Goal: Navigation & Orientation: Find specific page/section

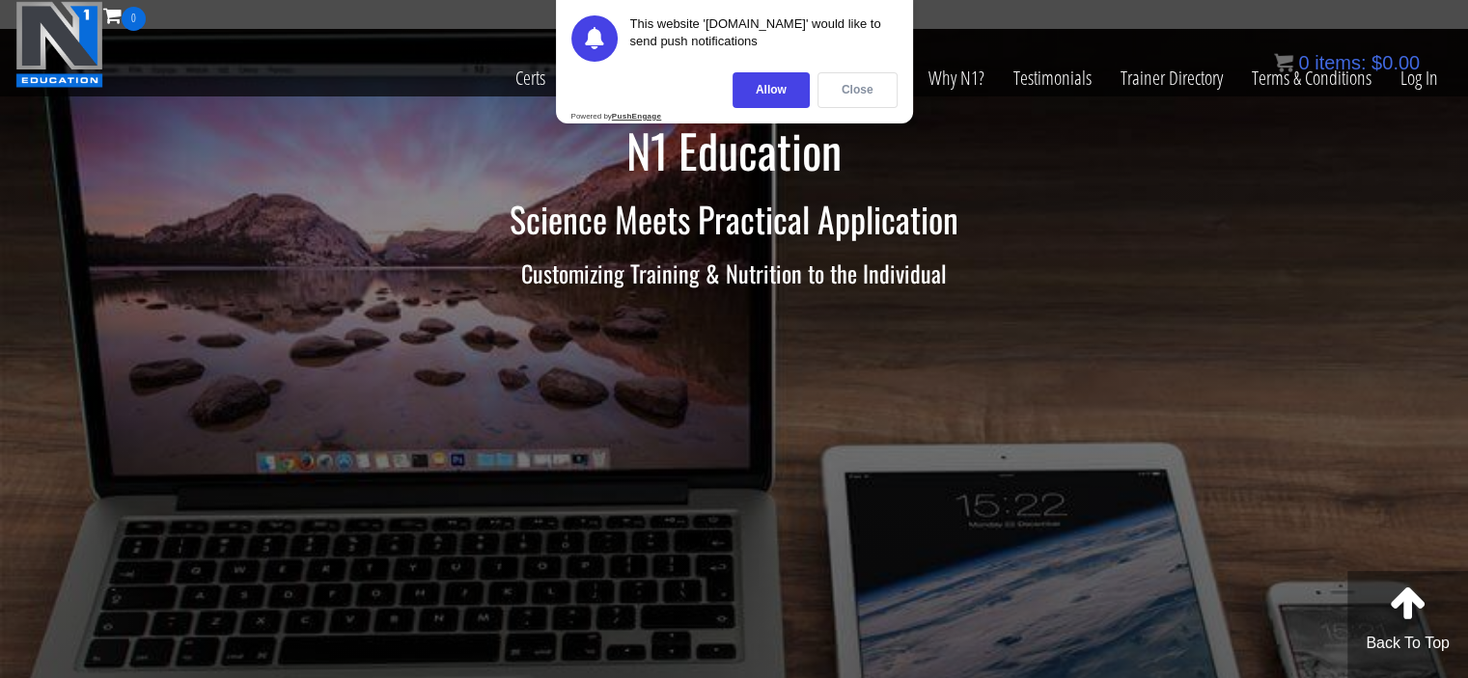
click at [880, 91] on div "Close" at bounding box center [857, 90] width 80 height 36
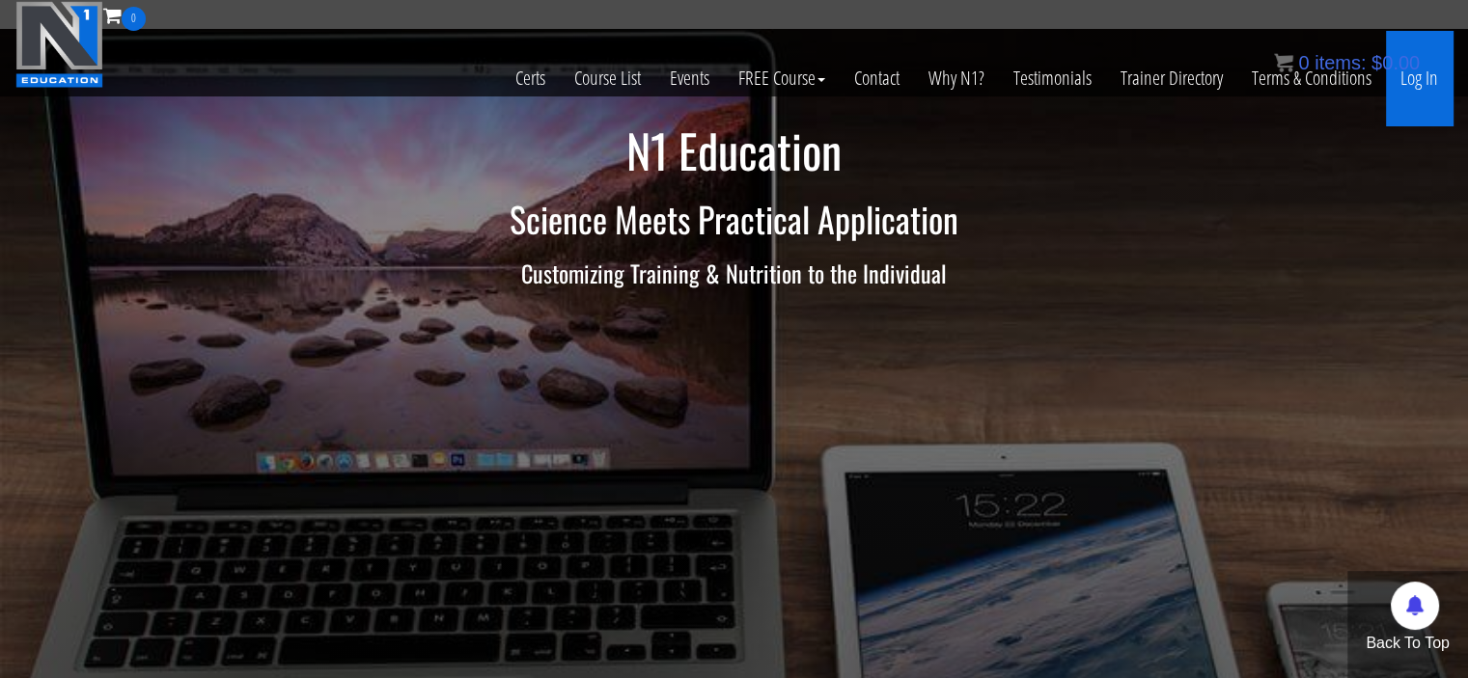
click at [1413, 80] on link "Log In" at bounding box center [1419, 78] width 67 height 95
click at [1414, 82] on link "Log In" at bounding box center [1419, 78] width 67 height 95
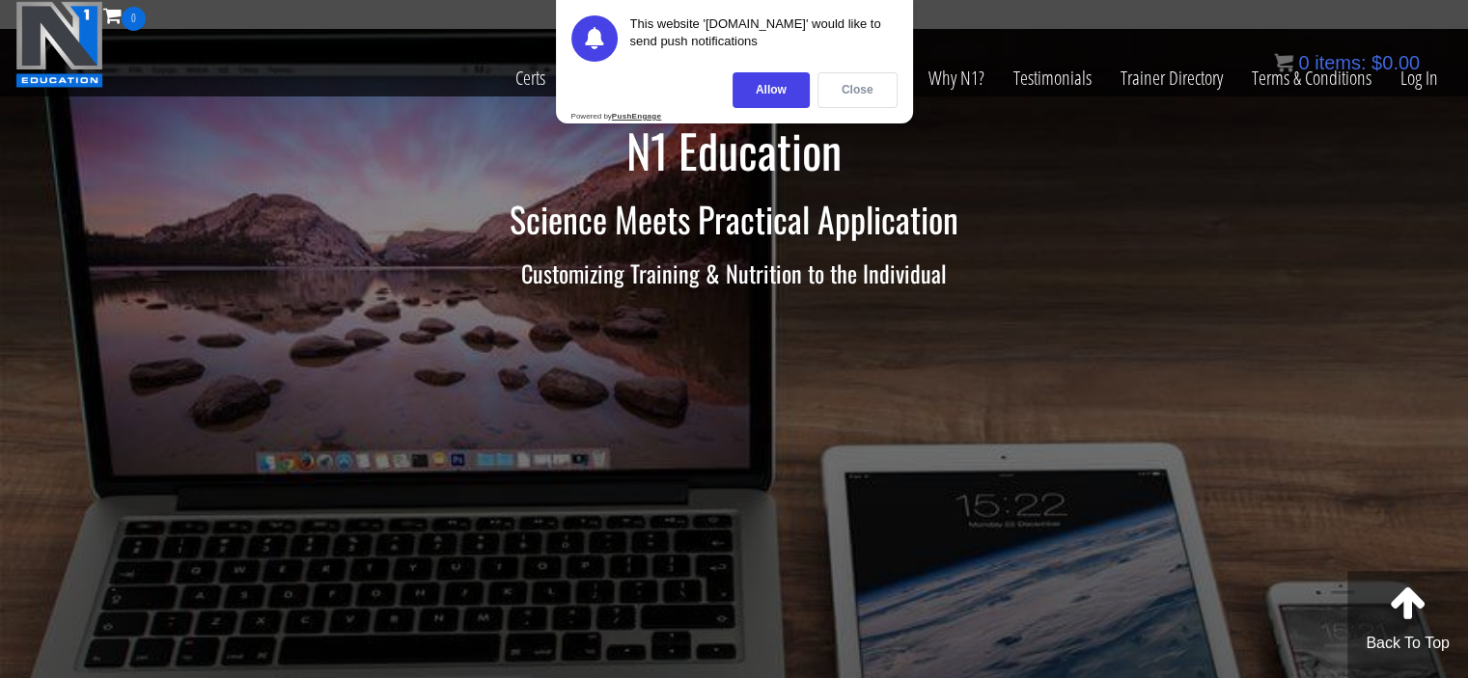
click at [872, 92] on div "Close" at bounding box center [857, 90] width 80 height 36
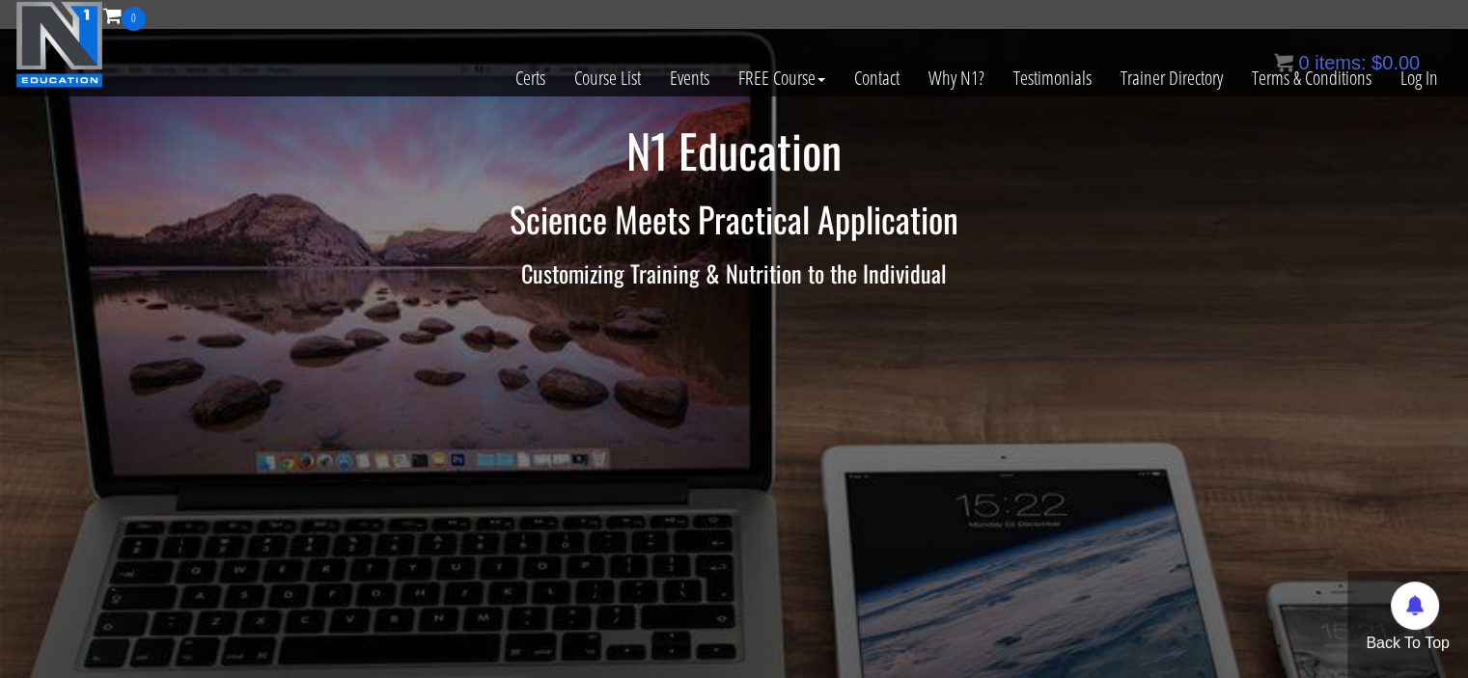
click at [1113, 267] on h3 "Customizing Training & Nutrition to the Individual" at bounding box center [734, 273] width 1129 height 25
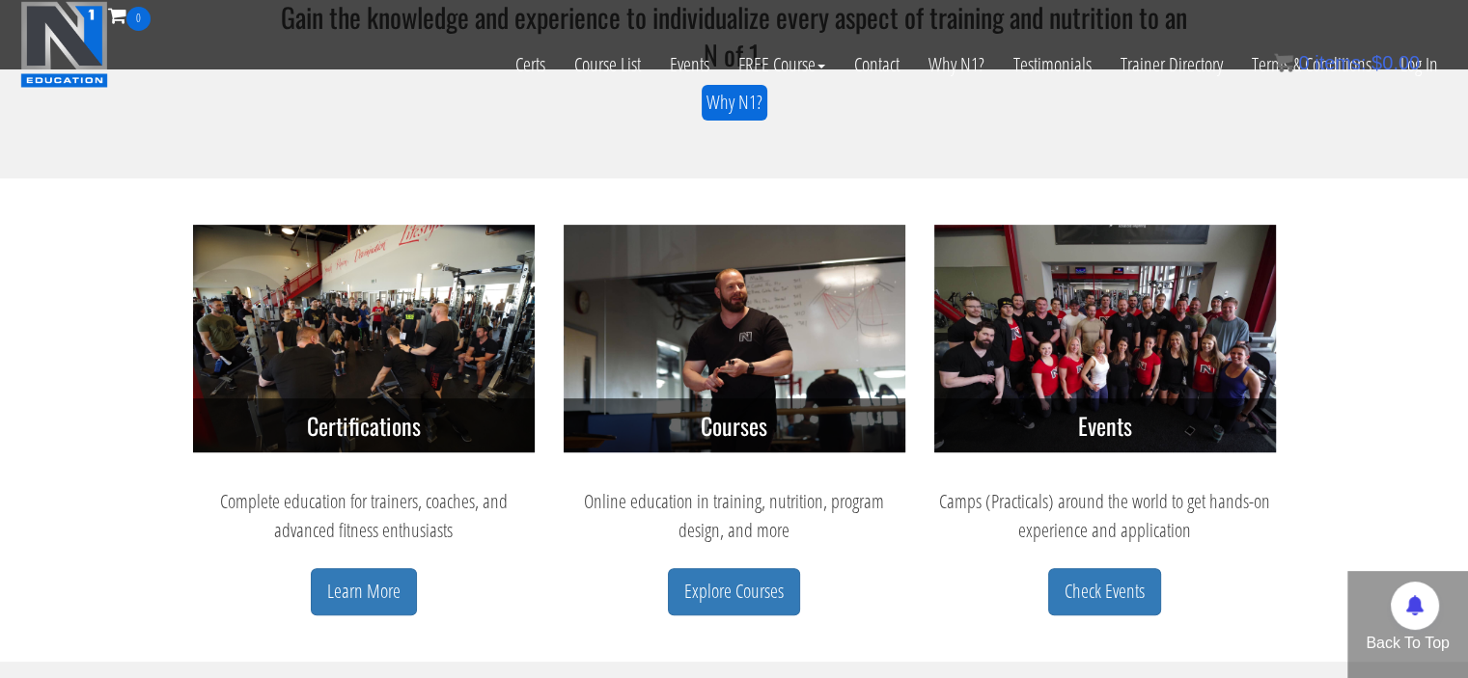
scroll to position [675, 0]
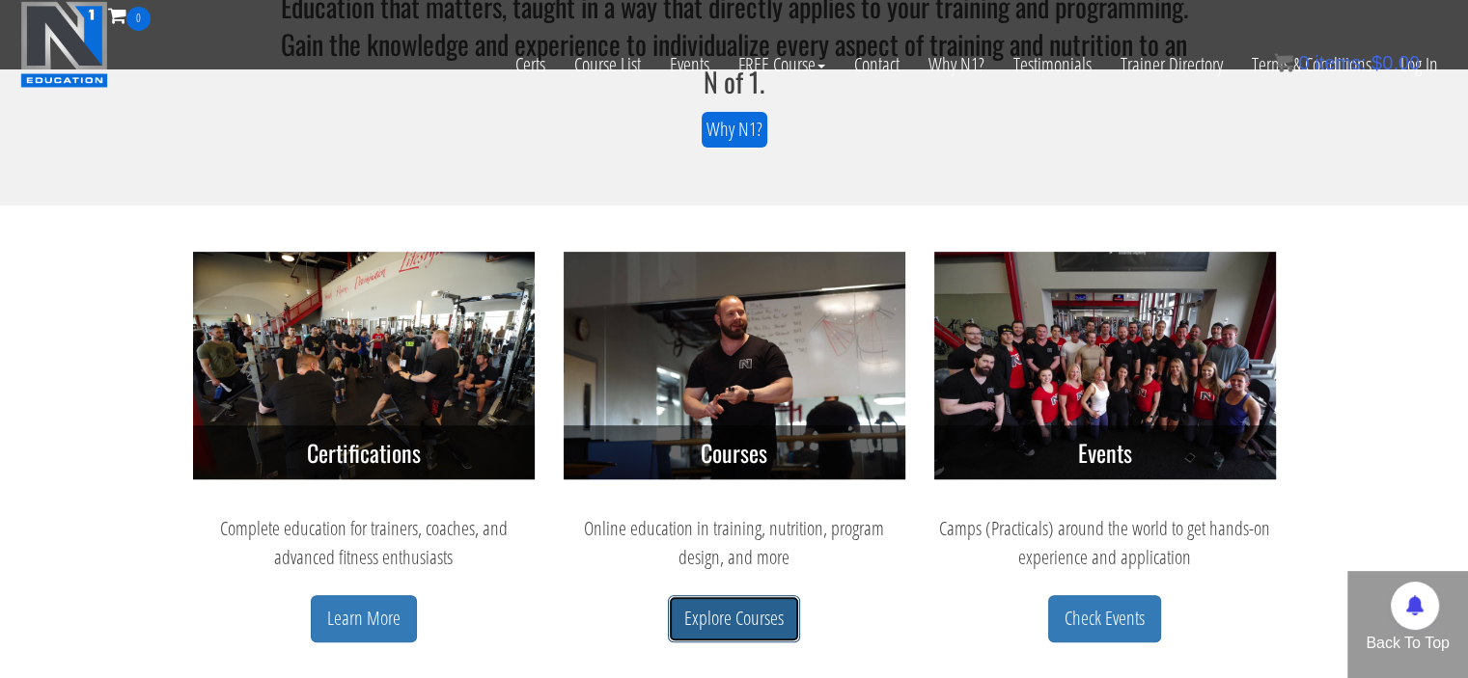
click at [767, 619] on link "Explore Courses" at bounding box center [734, 618] width 132 height 47
click at [757, 624] on link "Explore Courses" at bounding box center [734, 618] width 132 height 47
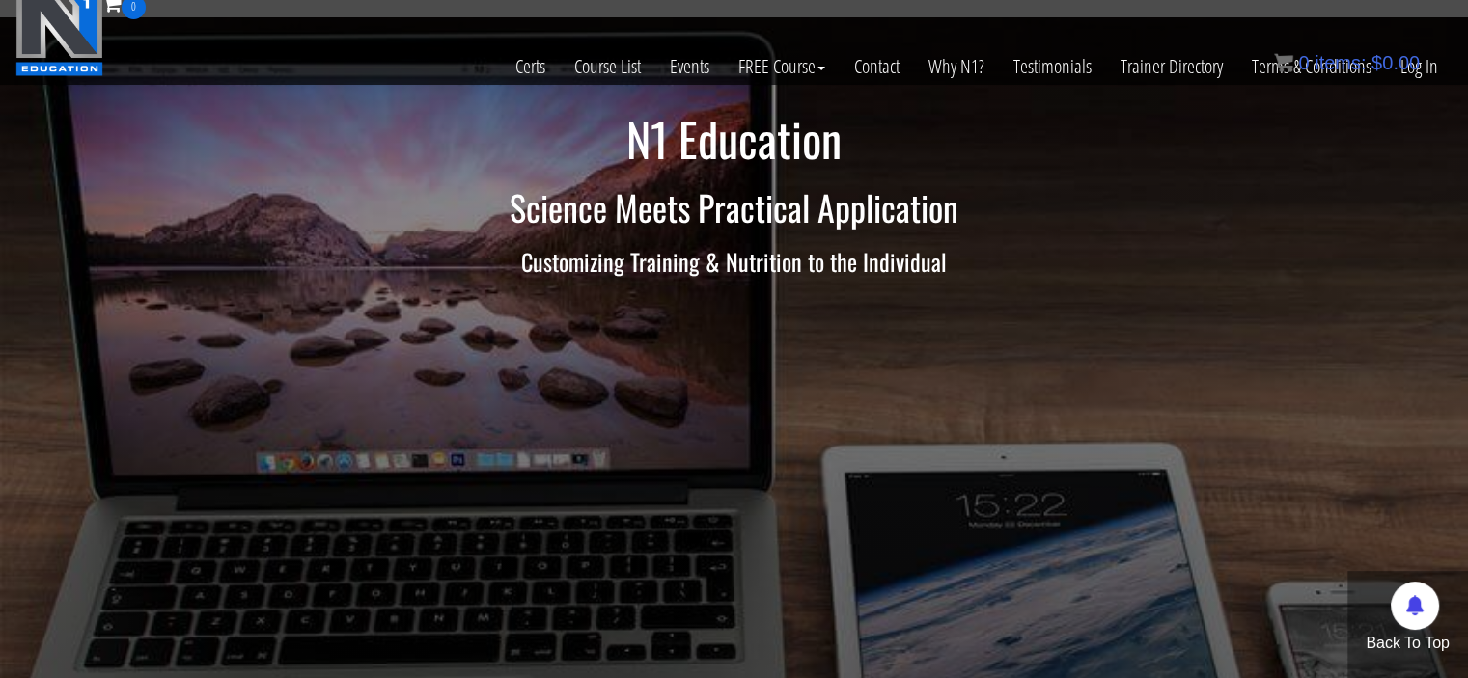
scroll to position [0, 0]
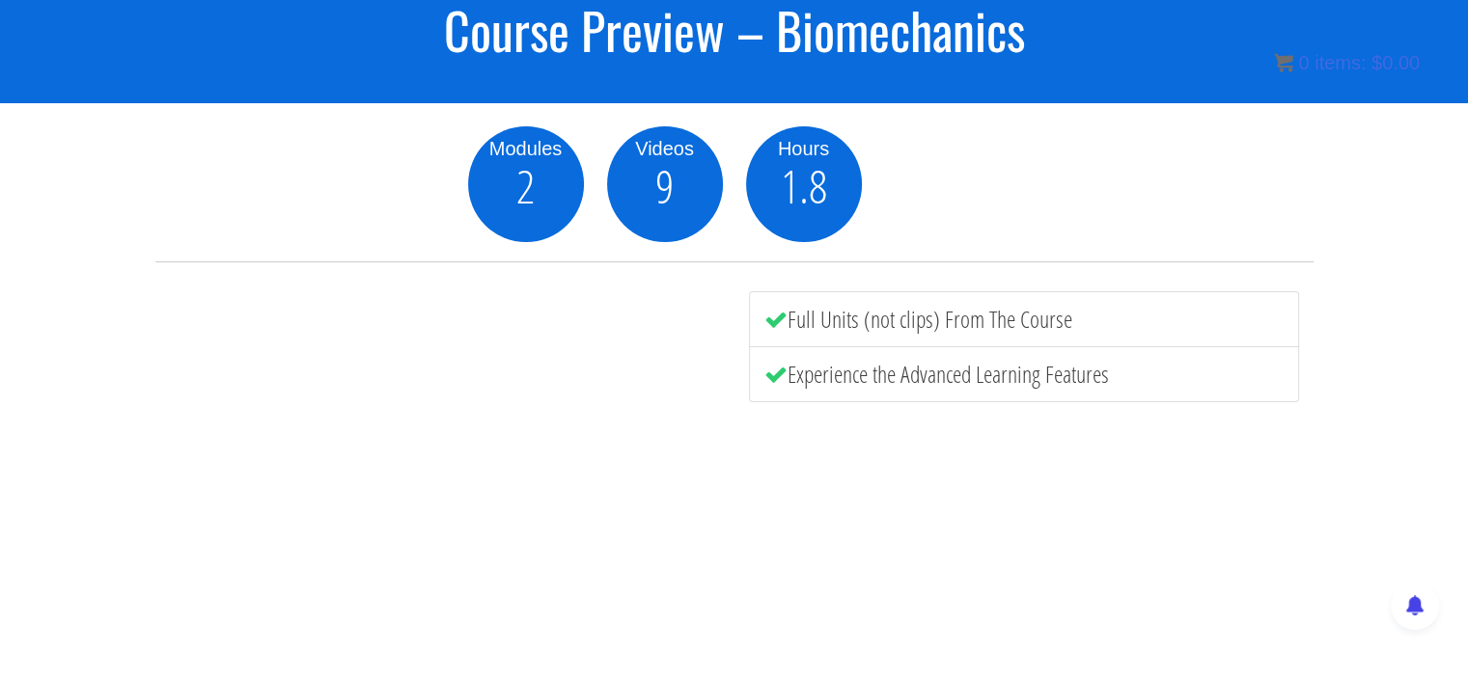
scroll to position [193, 0]
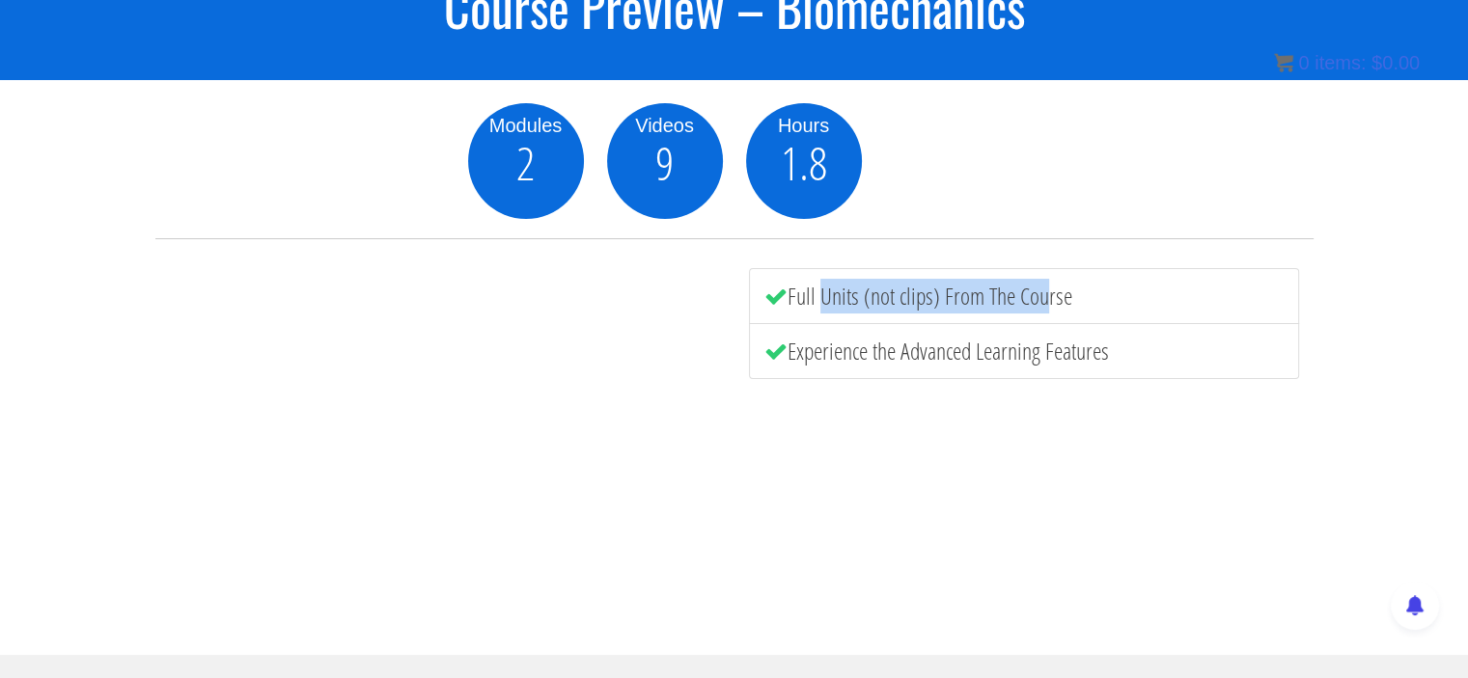
drag, startPoint x: 819, startPoint y: 295, endPoint x: 1036, endPoint y: 287, distance: 217.3
click at [1036, 287] on li "Full Units (not clips) From The Course" at bounding box center [1024, 296] width 550 height 56
click at [1027, 297] on li "Full Units (not clips) From The Course" at bounding box center [1024, 296] width 550 height 56
click at [807, 353] on li "Experience the Advanced Learning Features" at bounding box center [1024, 351] width 550 height 56
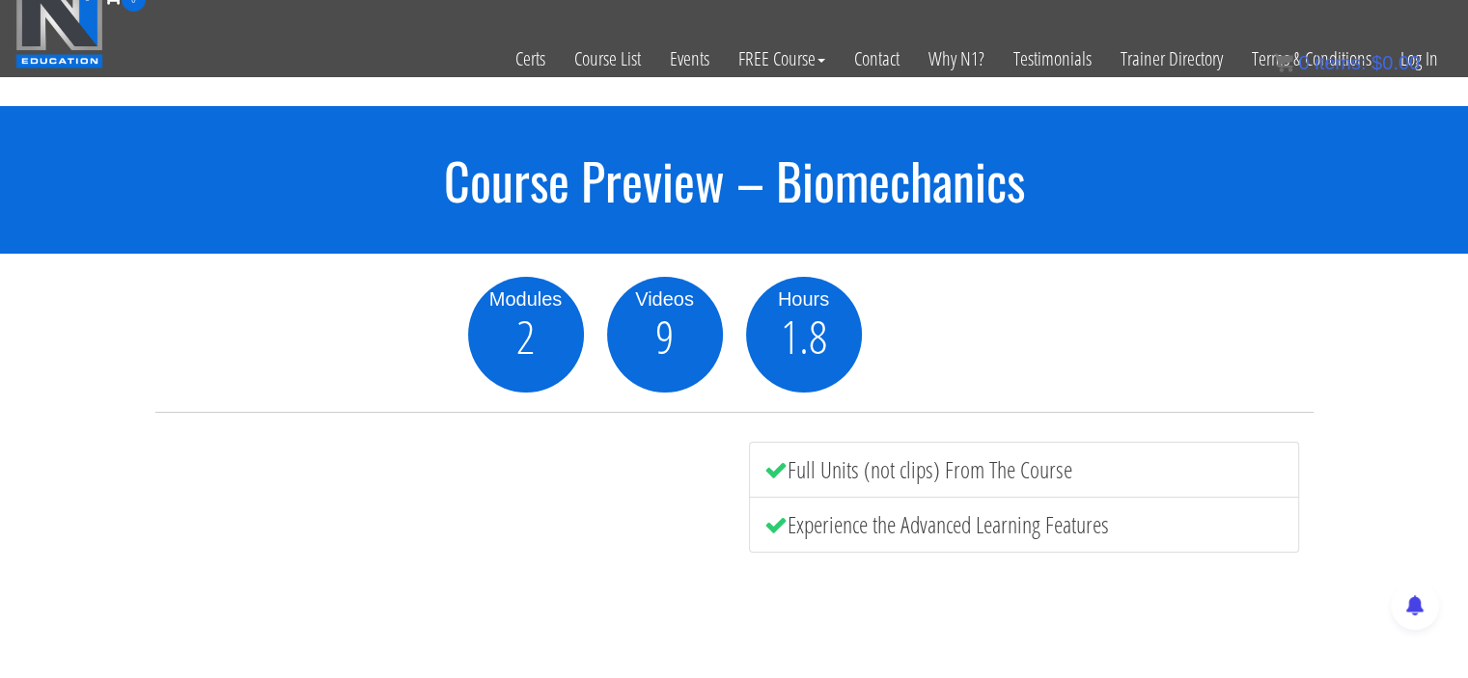
scroll to position [0, 0]
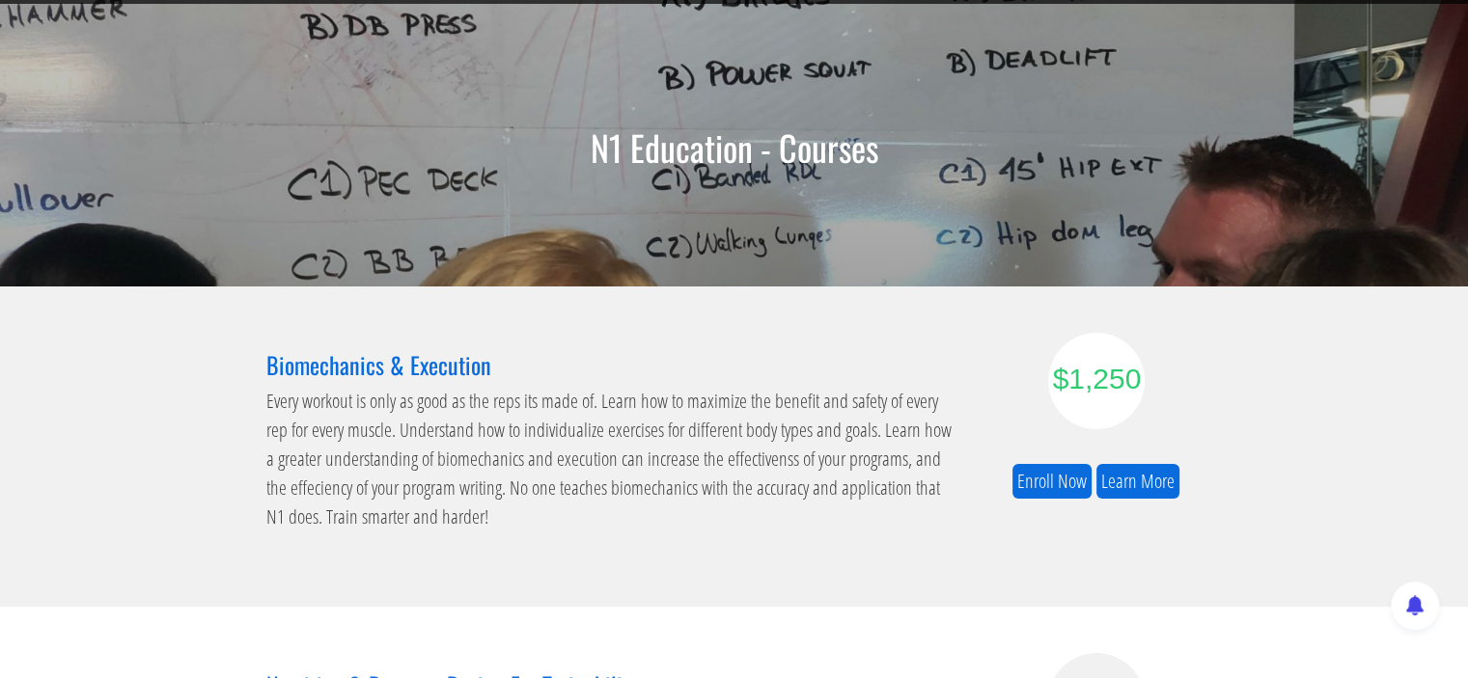
scroll to position [96, 0]
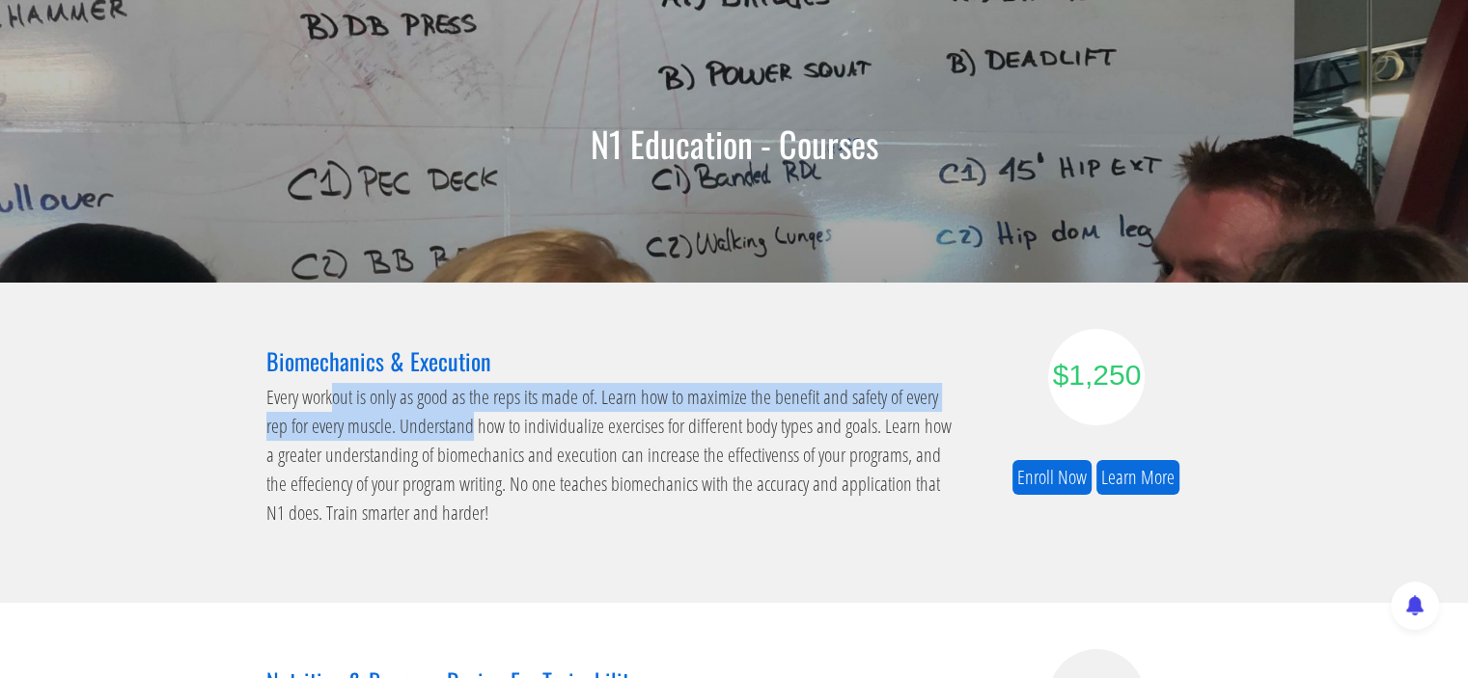
drag, startPoint x: 332, startPoint y: 394, endPoint x: 446, endPoint y: 438, distance: 122.2
click at [446, 438] on p "Every workout is only as good as the reps its made of. Learn how to maximize th…" at bounding box center [613, 455] width 695 height 145
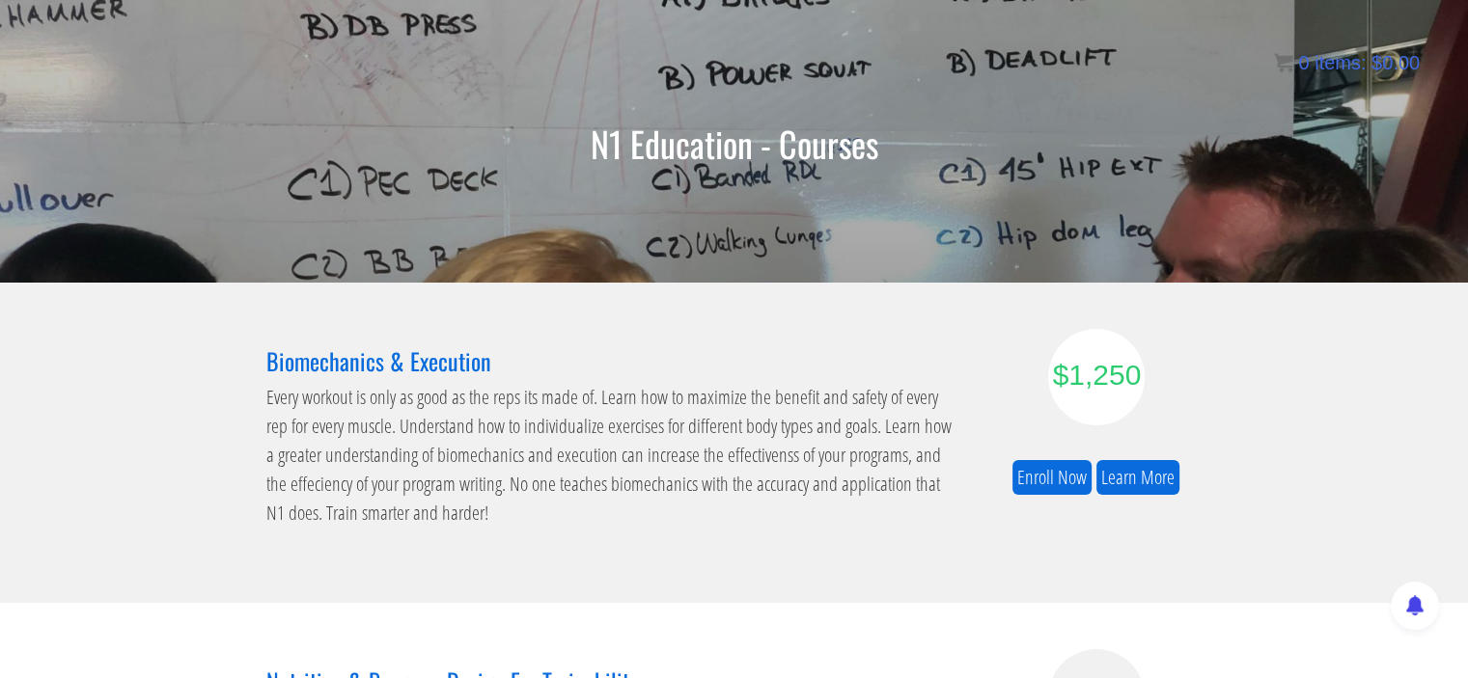
click at [470, 466] on p "Every workout is only as good as the reps its made of. Learn how to maximize th…" at bounding box center [613, 455] width 695 height 145
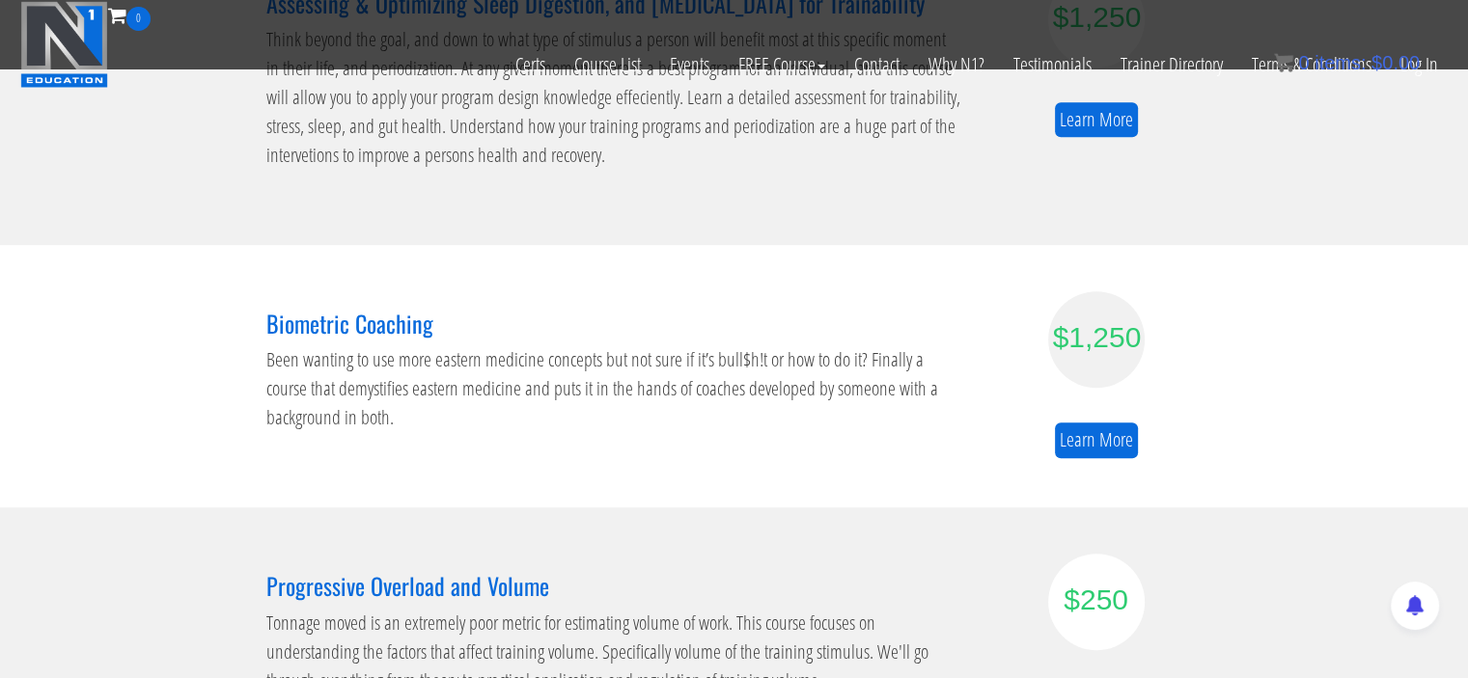
scroll to position [1061, 0]
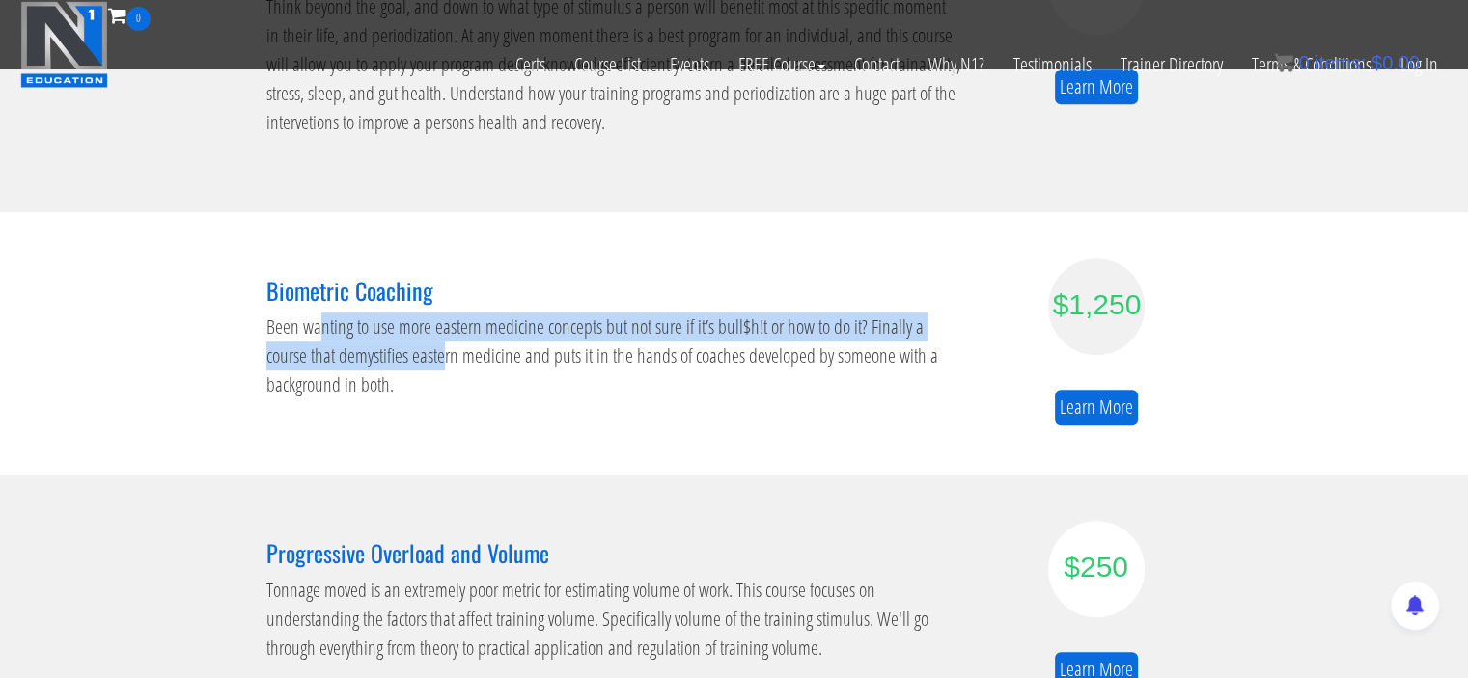
drag, startPoint x: 337, startPoint y: 331, endPoint x: 401, endPoint y: 362, distance: 71.6
click at [401, 362] on p "Been wanting to use more eastern medicine concepts but not sure if it’s bull$h!…" at bounding box center [613, 356] width 695 height 87
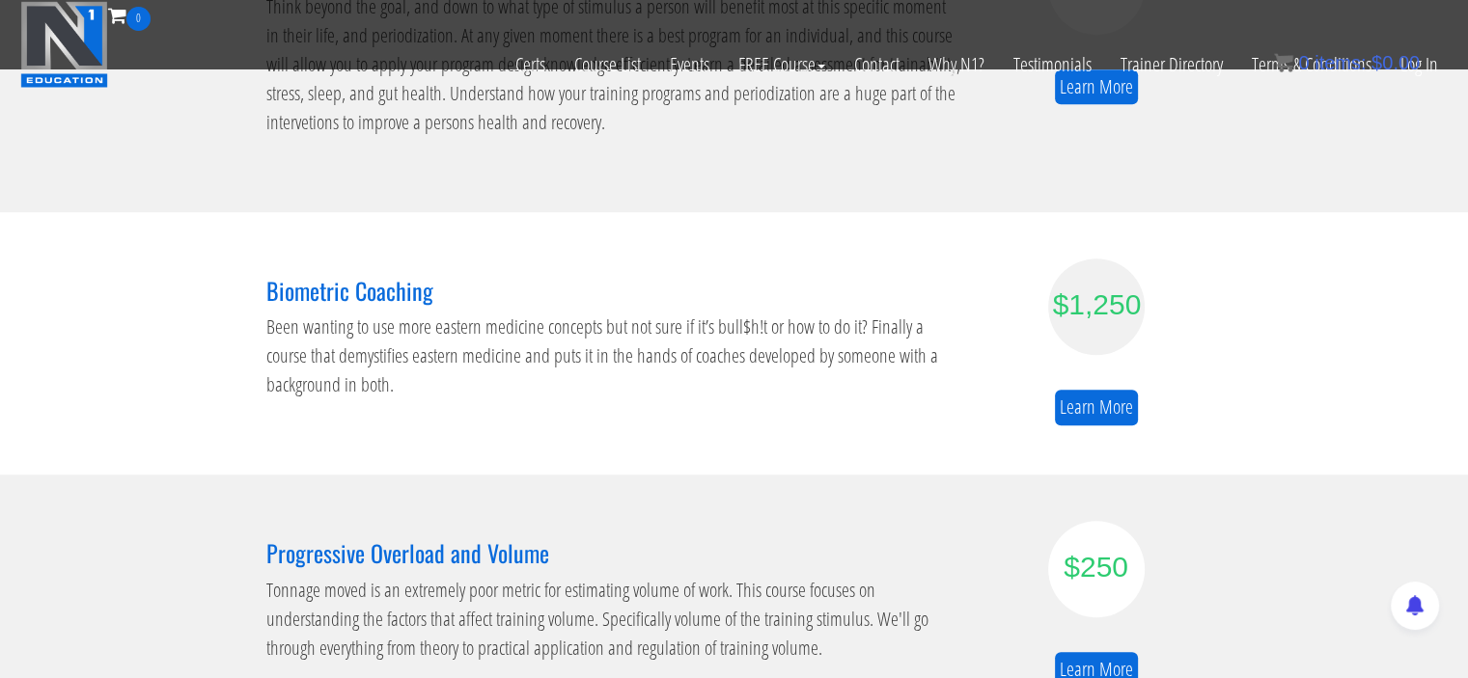
click at [453, 388] on p "Been wanting to use more eastern medicine concepts but not sure if it’s bull$h!…" at bounding box center [613, 356] width 695 height 87
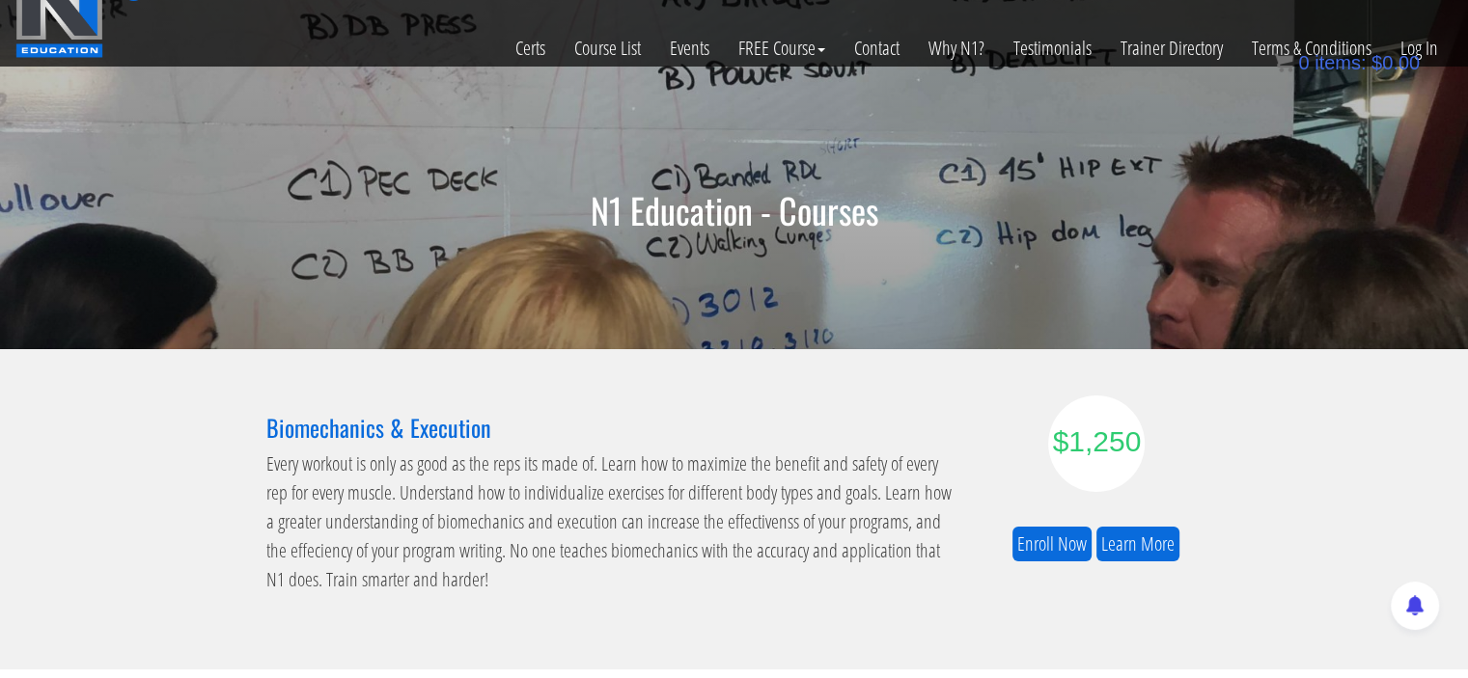
scroll to position [0, 0]
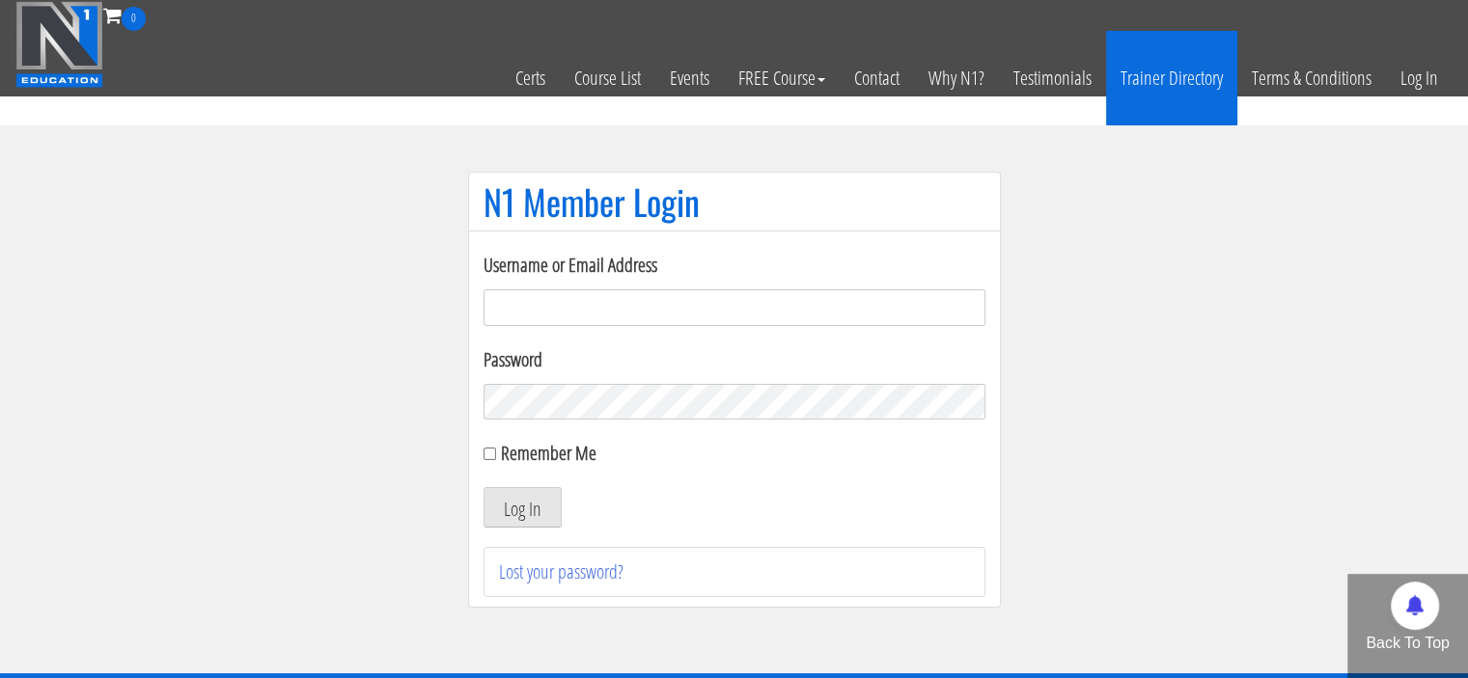
click at [1144, 79] on link "Trainer Directory" at bounding box center [1171, 78] width 131 height 95
click at [1141, 76] on link "Trainer Directory" at bounding box center [1171, 78] width 131 height 95
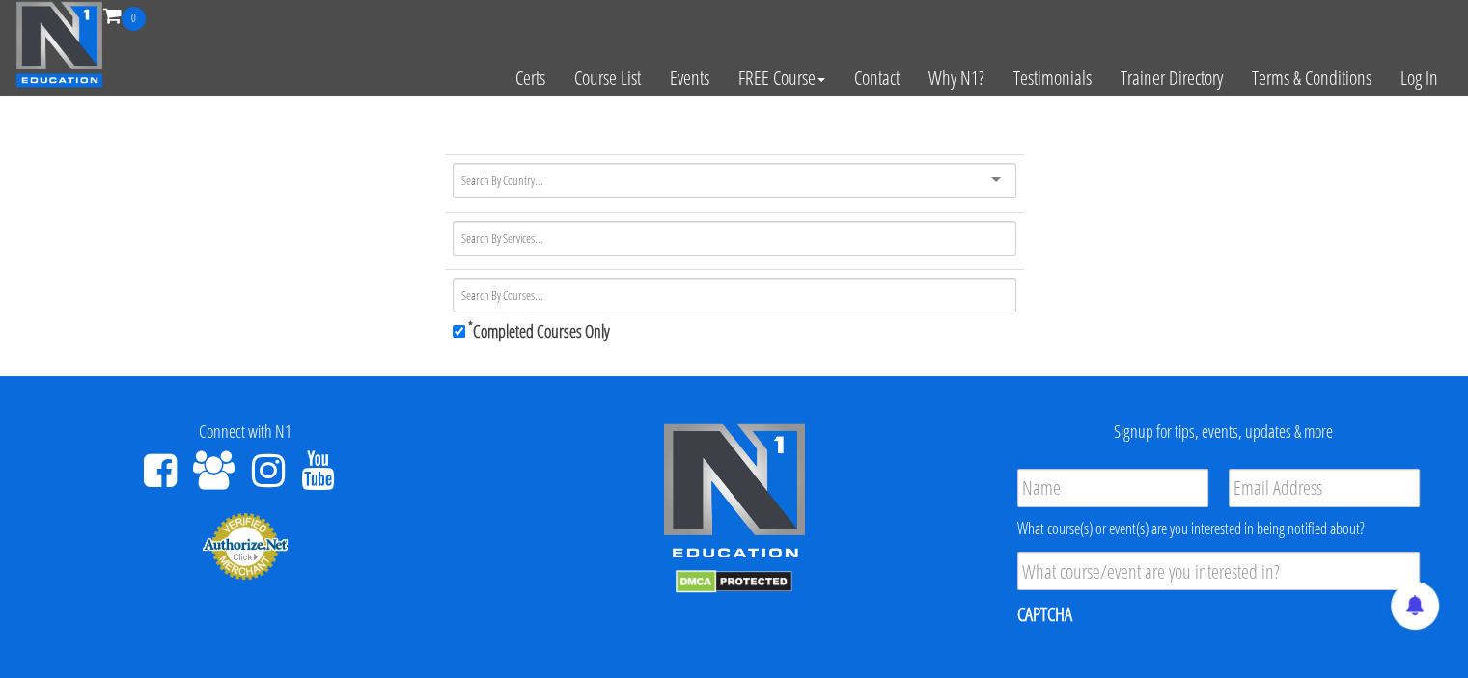
click at [984, 187] on div at bounding box center [735, 180] width 564 height 35
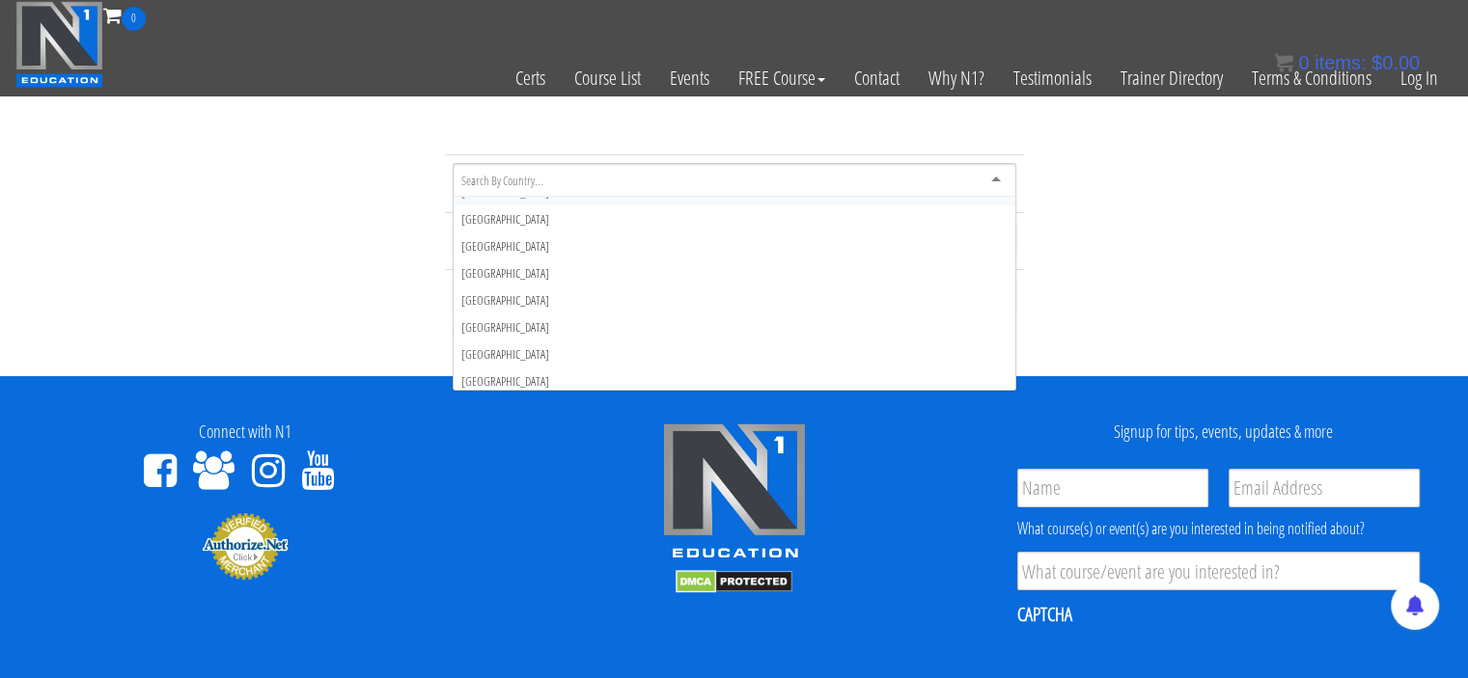
scroll to position [5211, 0]
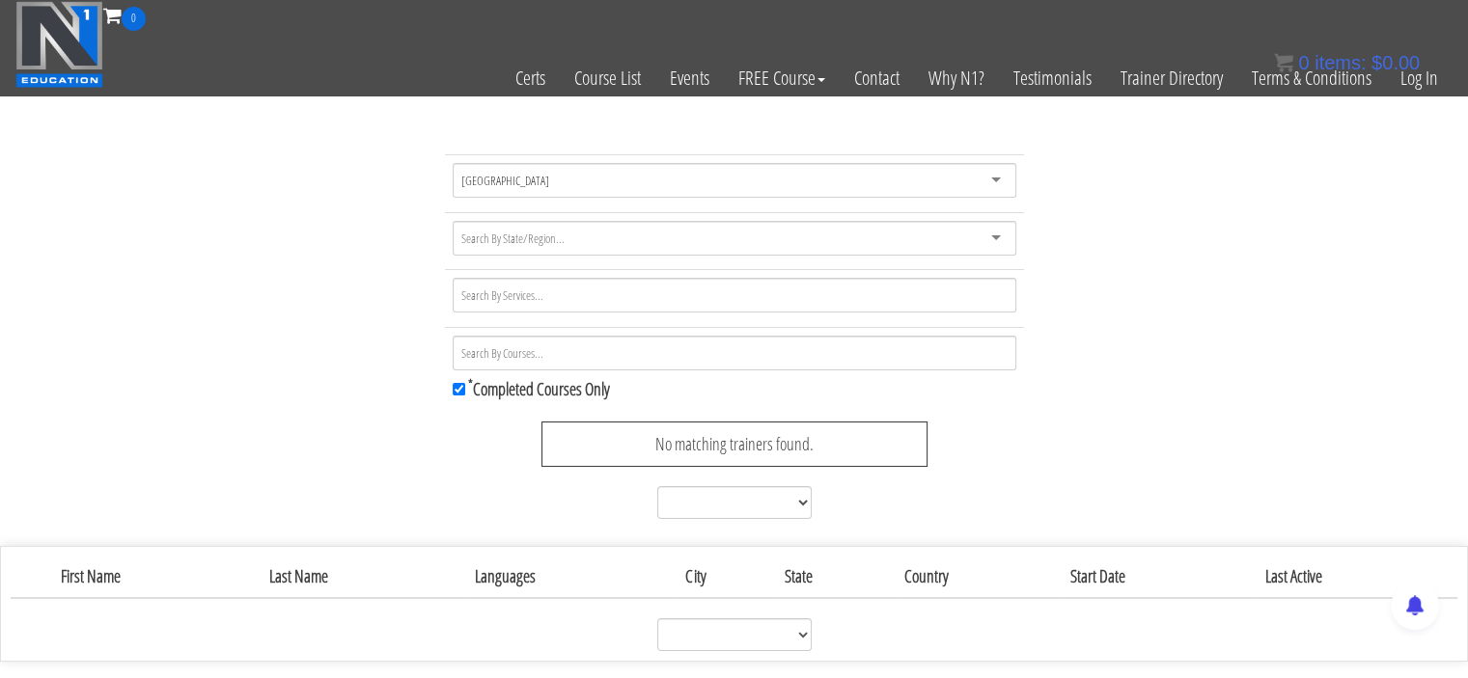
click at [568, 228] on div at bounding box center [735, 238] width 564 height 35
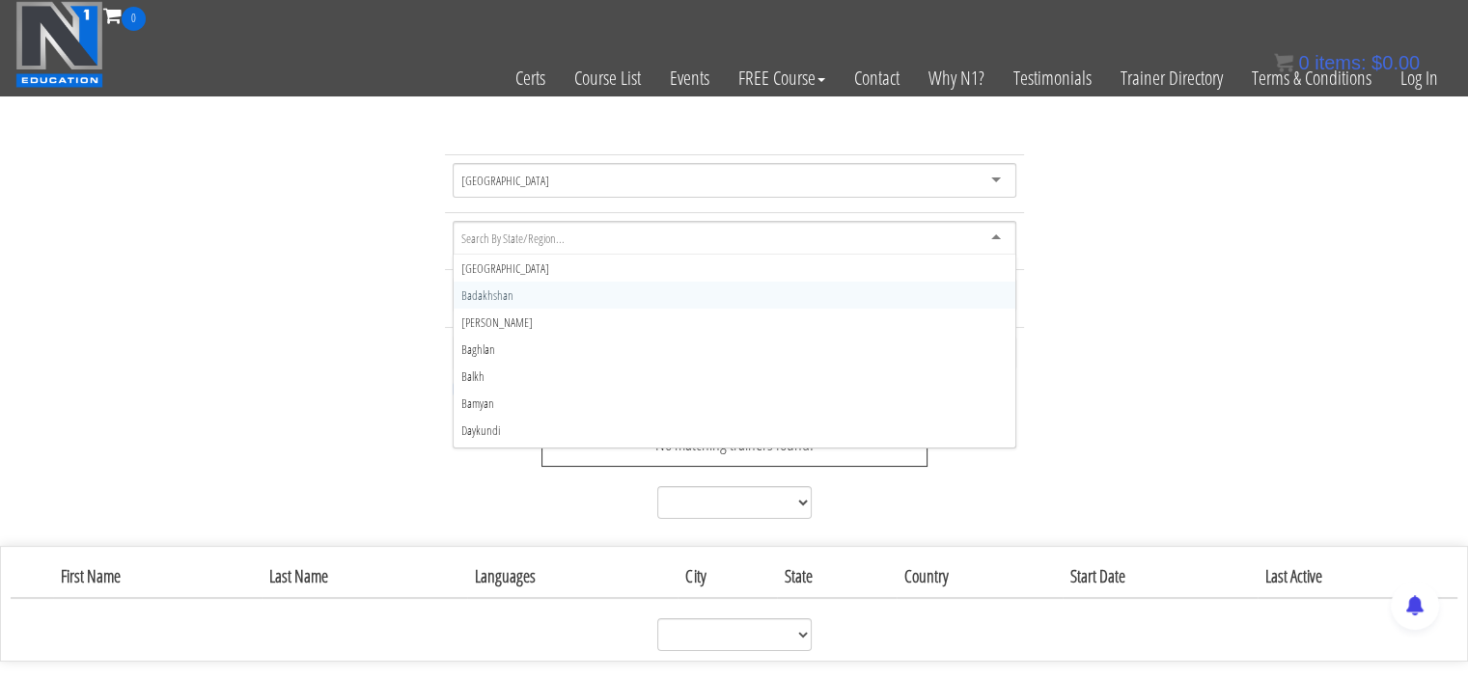
click at [568, 228] on div at bounding box center [735, 238] width 564 height 35
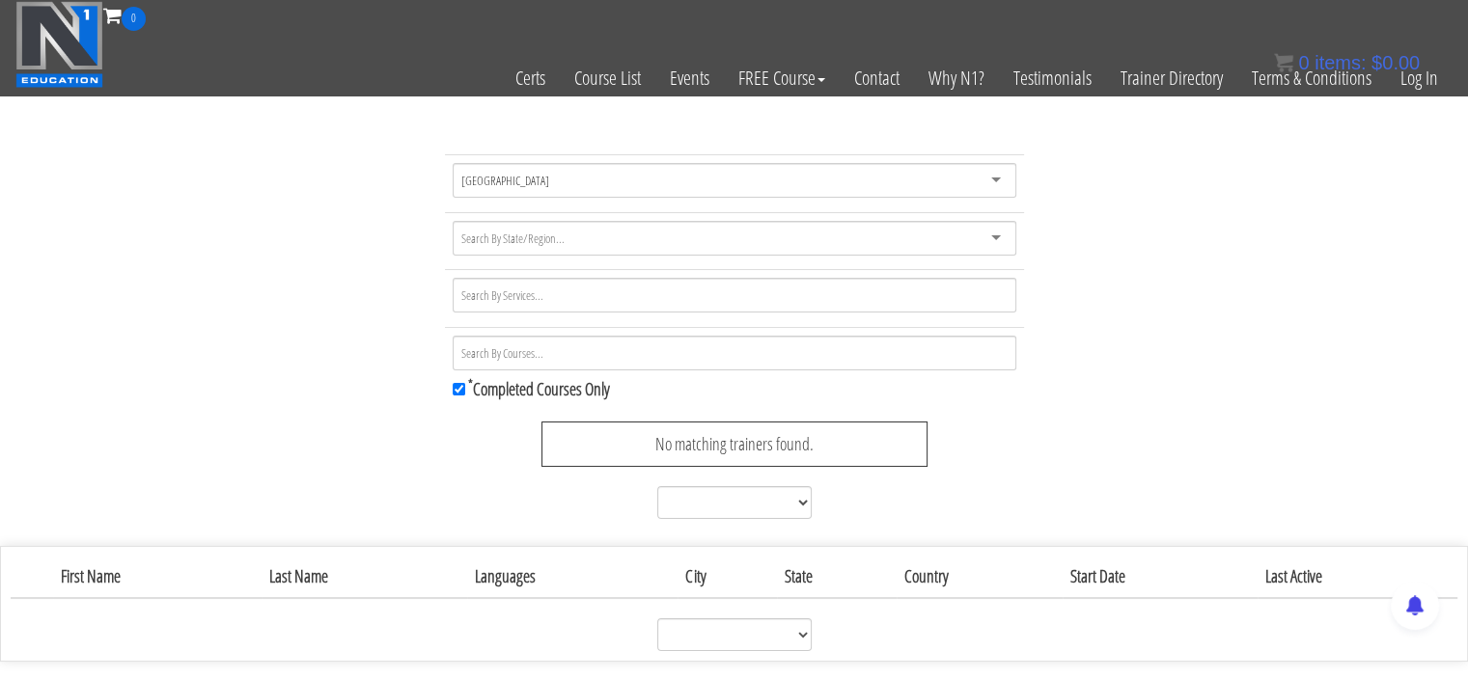
click at [332, 348] on div "Serbia Serbia Afghanistan Åland Islands Albania Algeria American Samoa Andorra …" at bounding box center [734, 340] width 1468 height 372
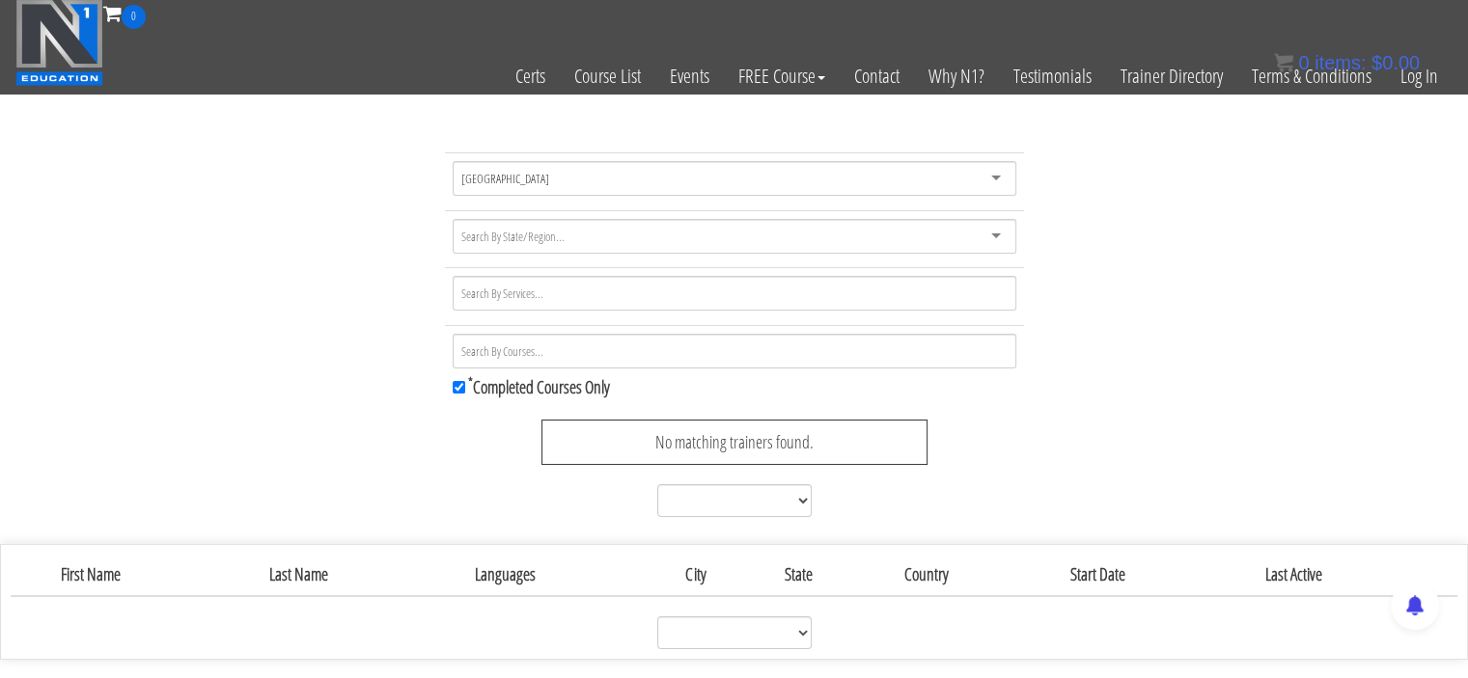
scroll to position [0, 0]
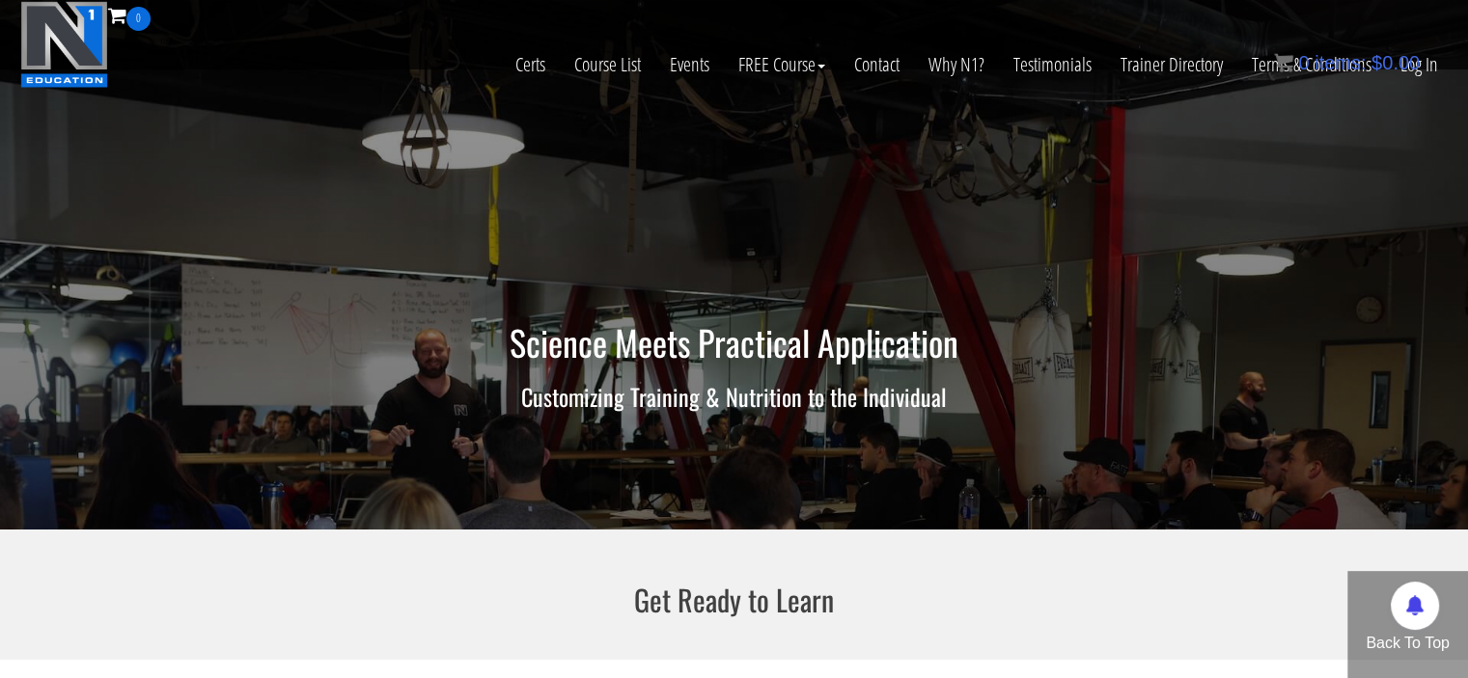
scroll to position [99, 0]
